Goal: Browse casually

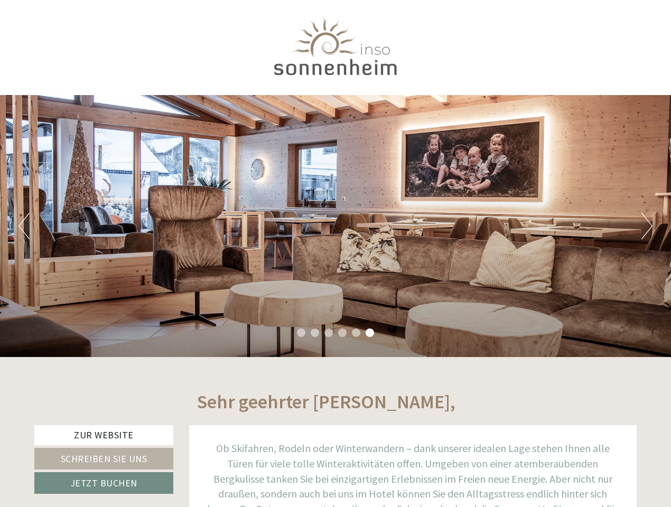
click at [335, 254] on div "Previous Next 1 2 3 4 5 6" at bounding box center [335, 226] width 671 height 262
click at [24, 226] on button "Previous" at bounding box center [23, 226] width 11 height 26
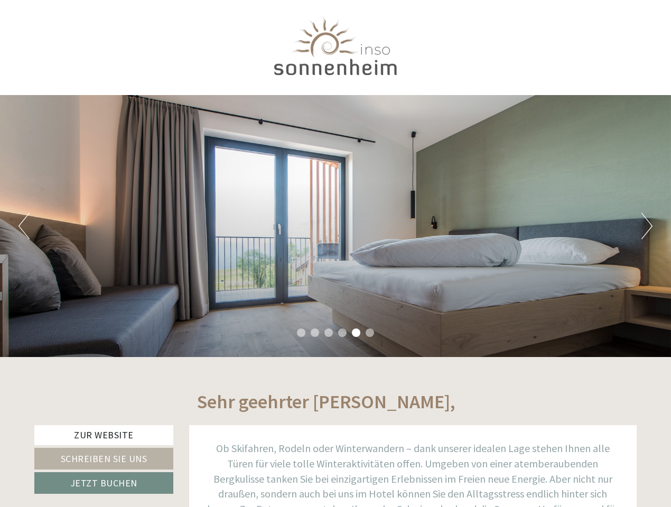
click at [335, 226] on div "Previous Next 1 2 3 4 5 6" at bounding box center [335, 226] width 671 height 262
click at [647, 226] on button "Next" at bounding box center [646, 226] width 11 height 26
click at [301, 333] on li "1" at bounding box center [301, 333] width 8 height 8
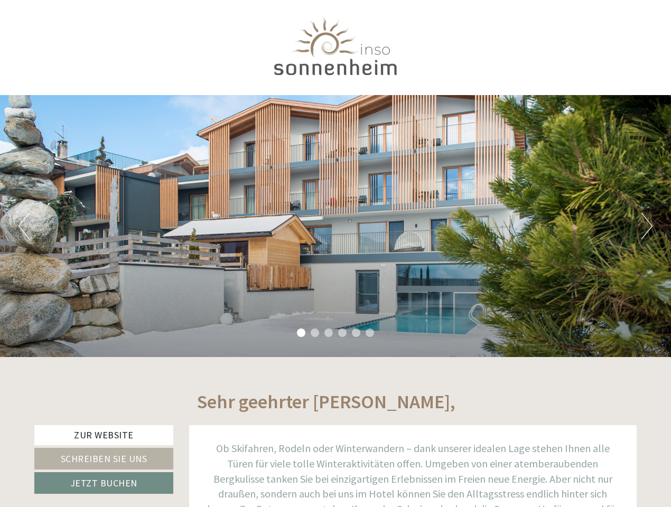
click at [315, 333] on li "2" at bounding box center [315, 333] width 8 height 8
click at [329, 333] on li "3" at bounding box center [328, 333] width 8 height 8
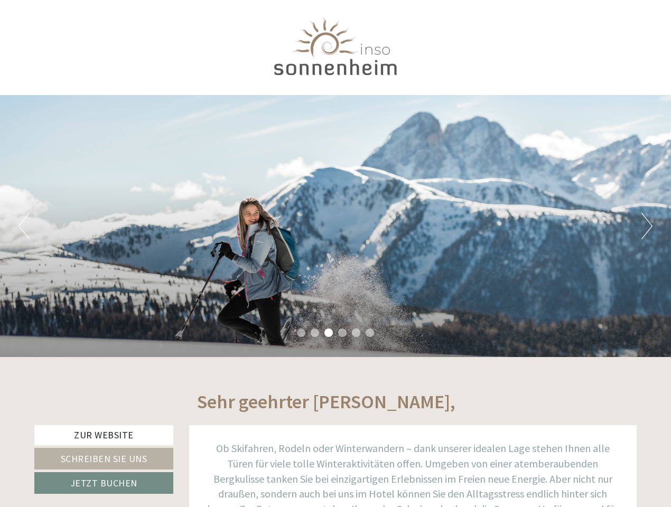
click at [342, 333] on li "4" at bounding box center [342, 333] width 8 height 8
click at [356, 333] on li "5" at bounding box center [356, 333] width 8 height 8
click at [370, 333] on li "6" at bounding box center [370, 333] width 8 height 8
